Goal: Transaction & Acquisition: Book appointment/travel/reservation

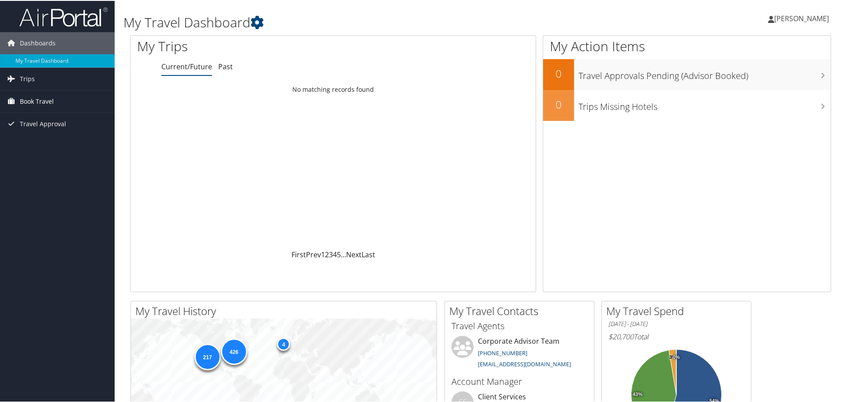
click at [49, 99] on span "Book Travel" at bounding box center [37, 101] width 34 height 22
click at [49, 142] on link "Book/Manage Online Trips" at bounding box center [57, 144] width 115 height 13
